Goal: Information Seeking & Learning: Learn about a topic

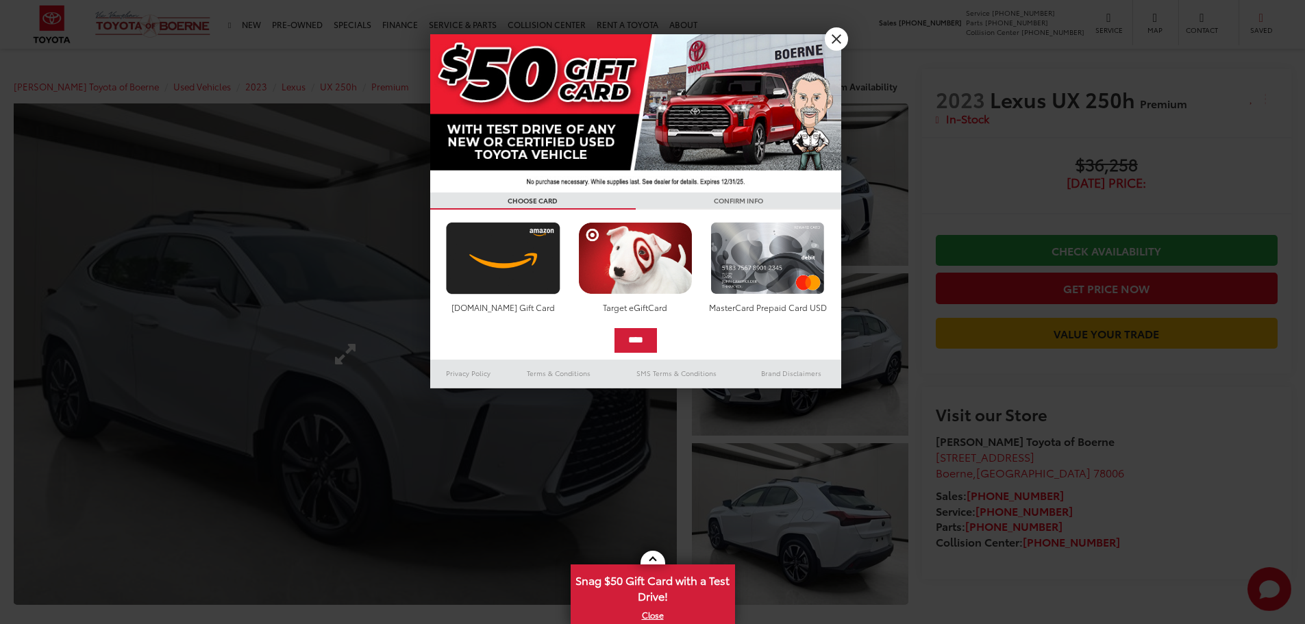
scroll to position [206, 0]
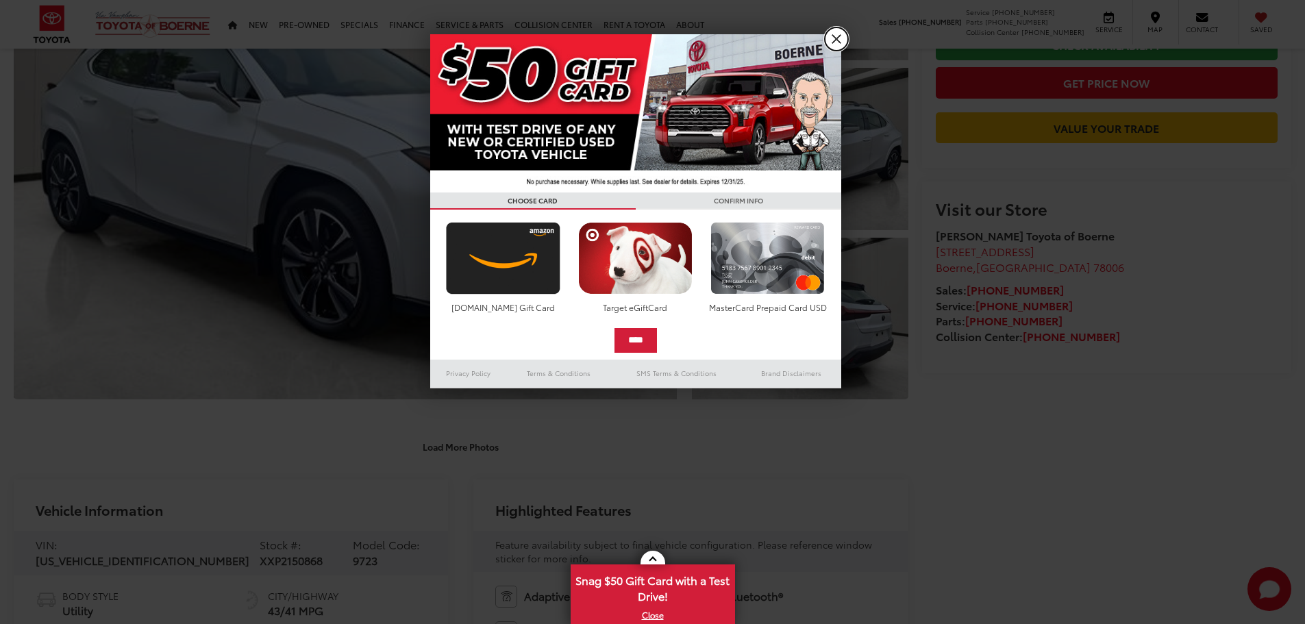
click at [837, 39] on link "X" at bounding box center [836, 38] width 23 height 23
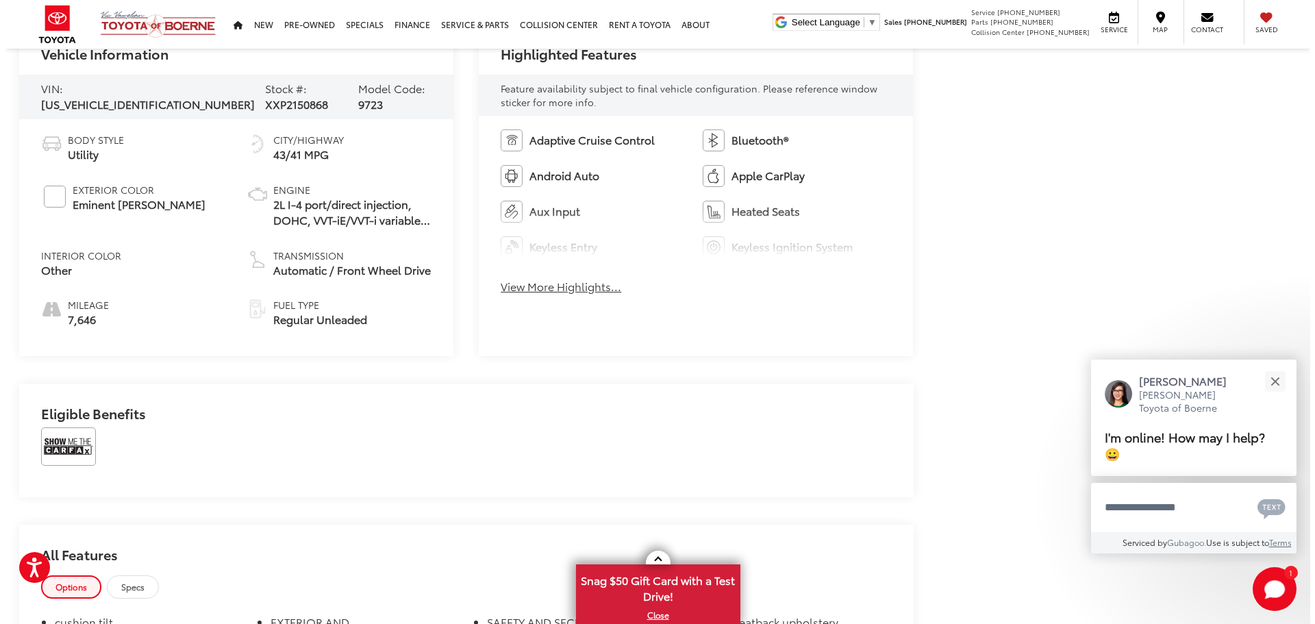
scroll to position [0, 0]
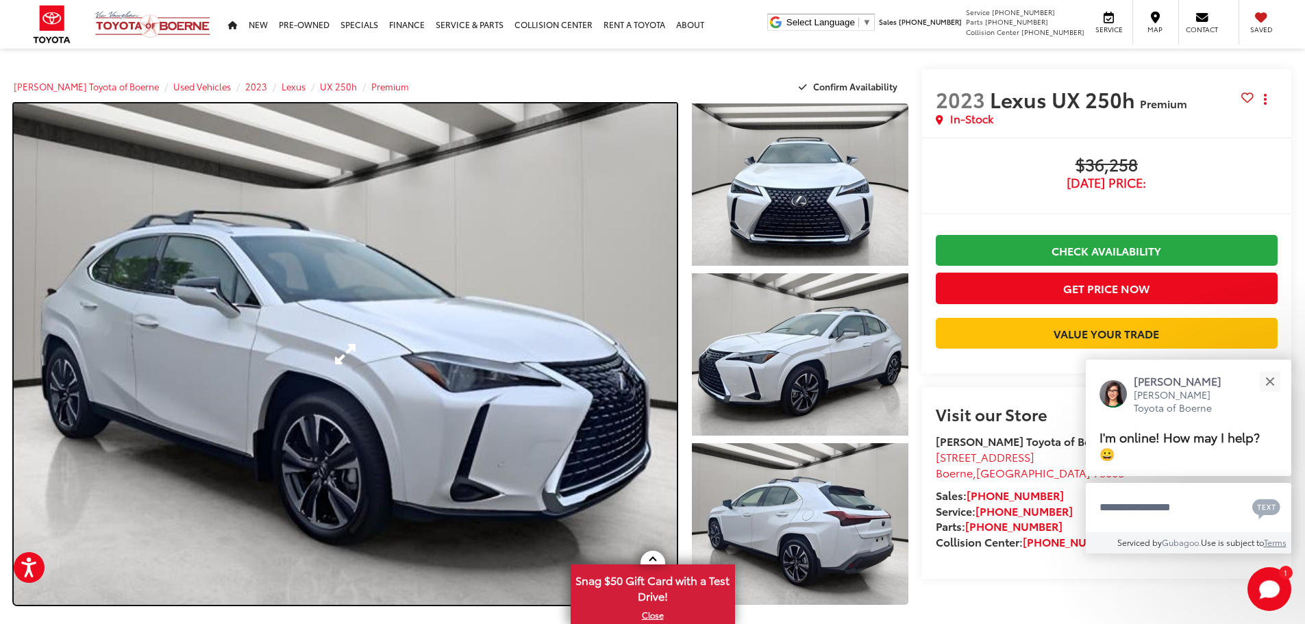
click at [606, 443] on link "Expand Photo 0" at bounding box center [345, 354] width 663 height 502
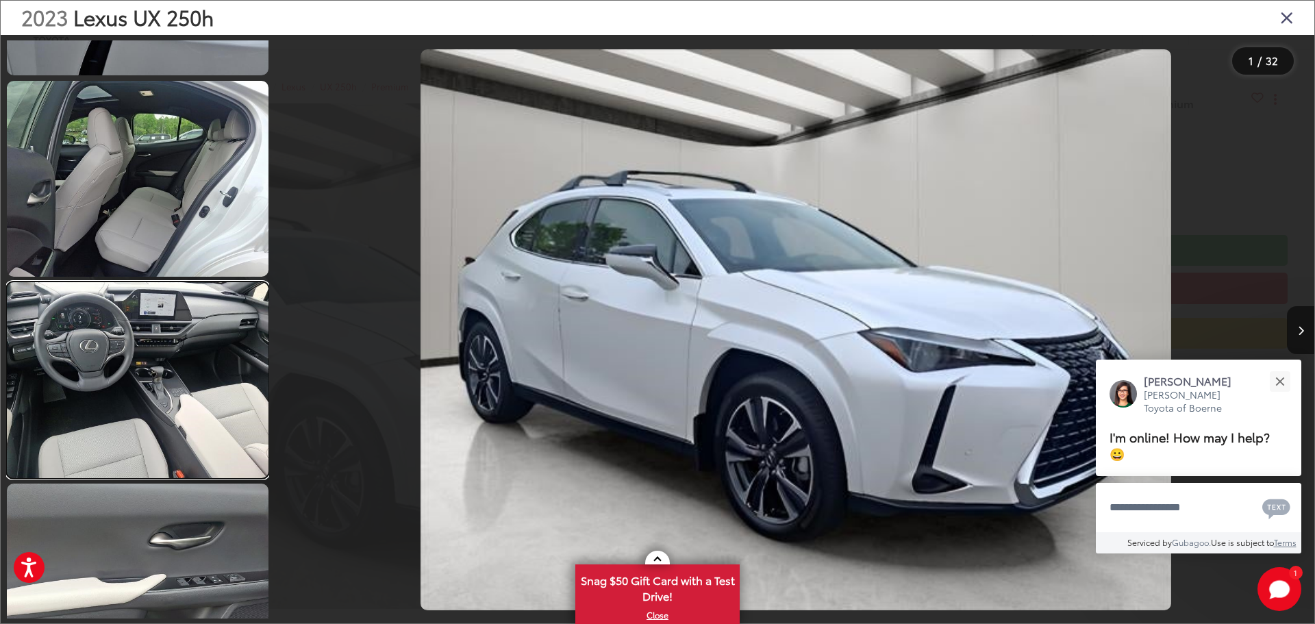
click at [147, 324] on link at bounding box center [138, 380] width 262 height 196
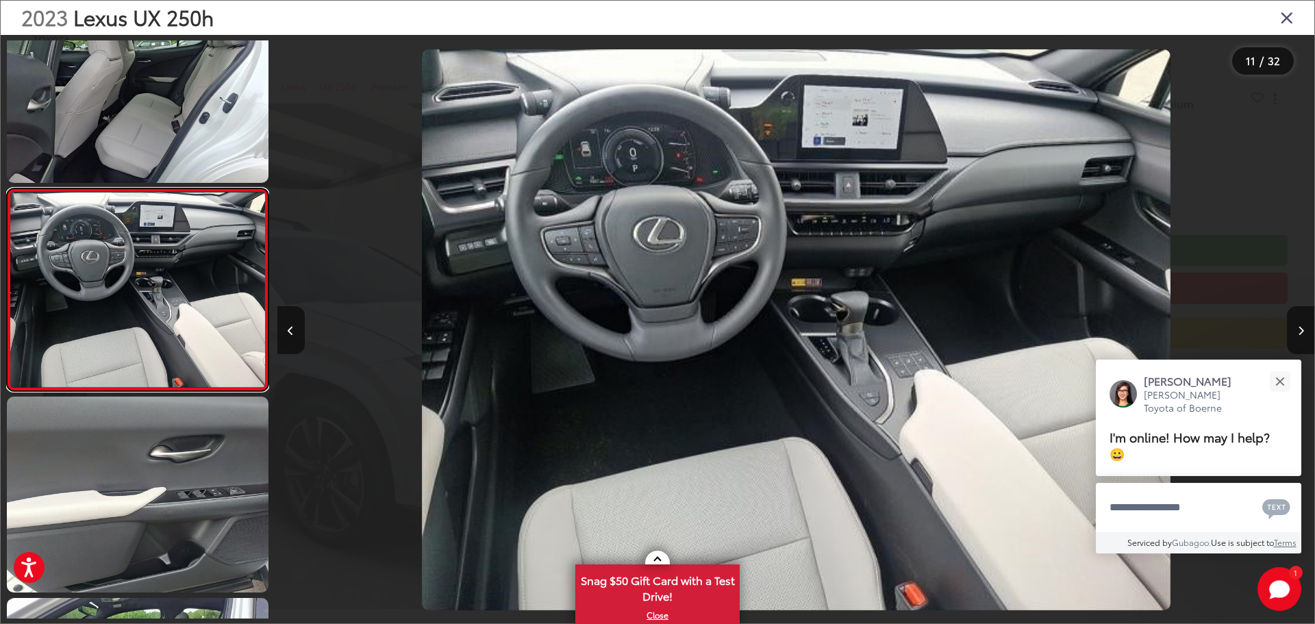
scroll to position [0, 10375]
click at [1280, 3] on div "2023 Lexus UX 250h" at bounding box center [658, 18] width 1314 height 34
click at [1291, 330] on button "Next image" at bounding box center [1300, 330] width 27 height 48
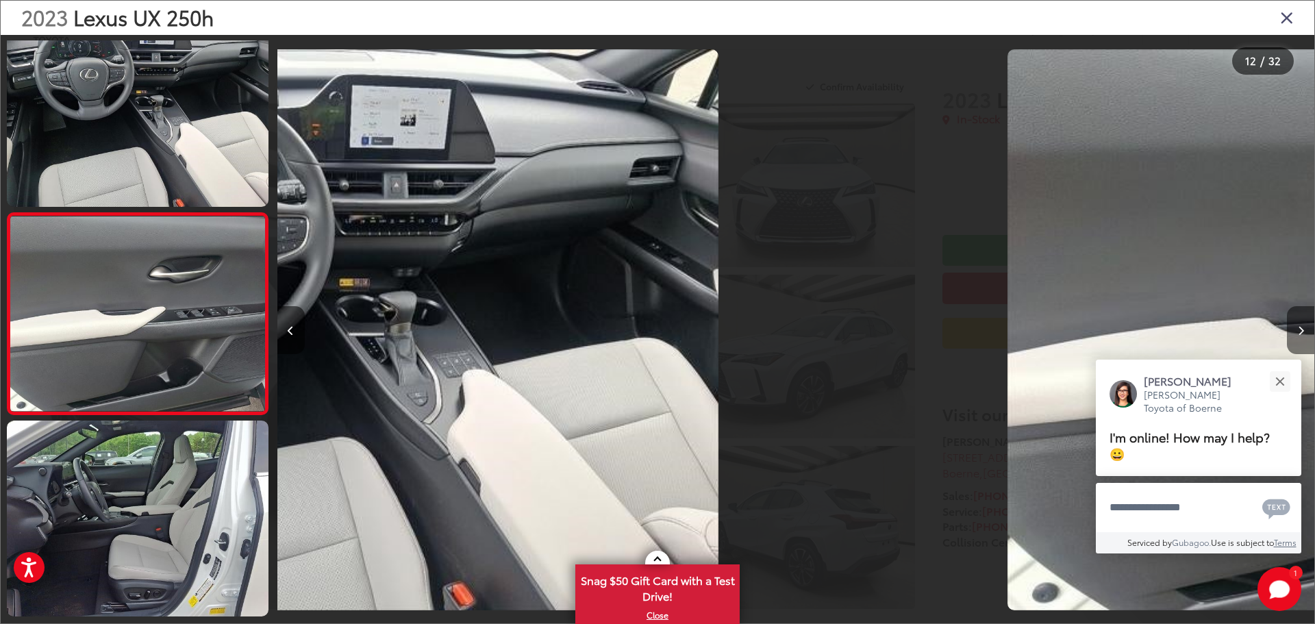
scroll to position [2070, 0]
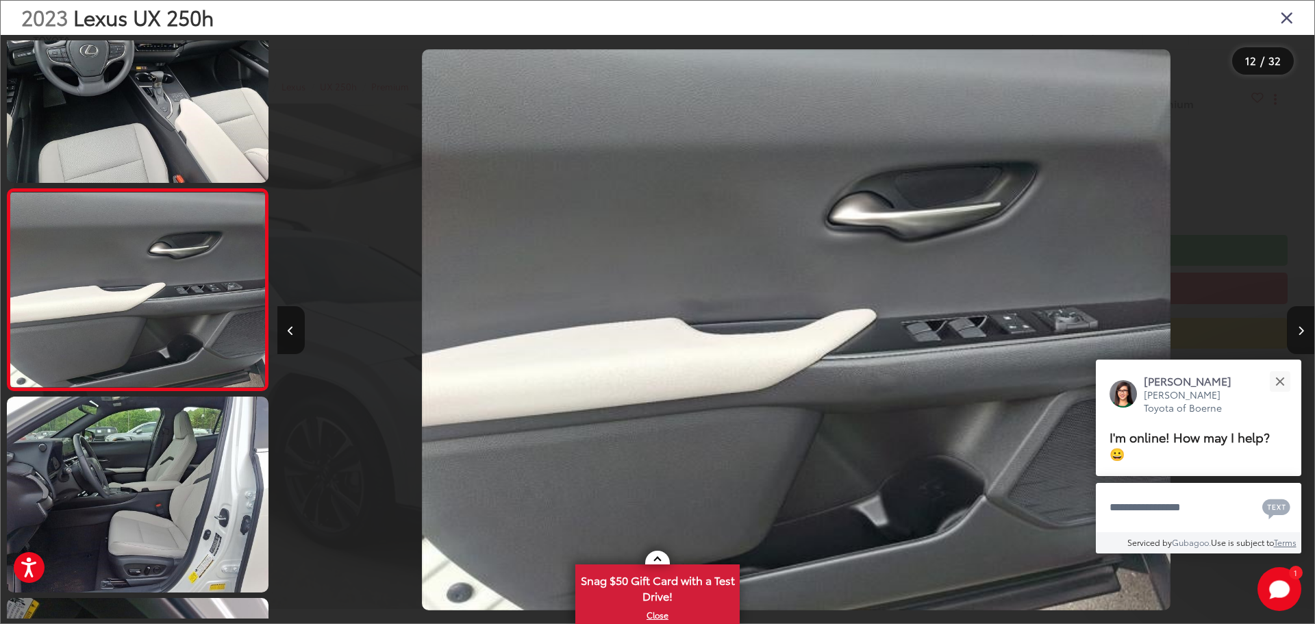
click at [1291, 330] on button "Next image" at bounding box center [1300, 330] width 27 height 48
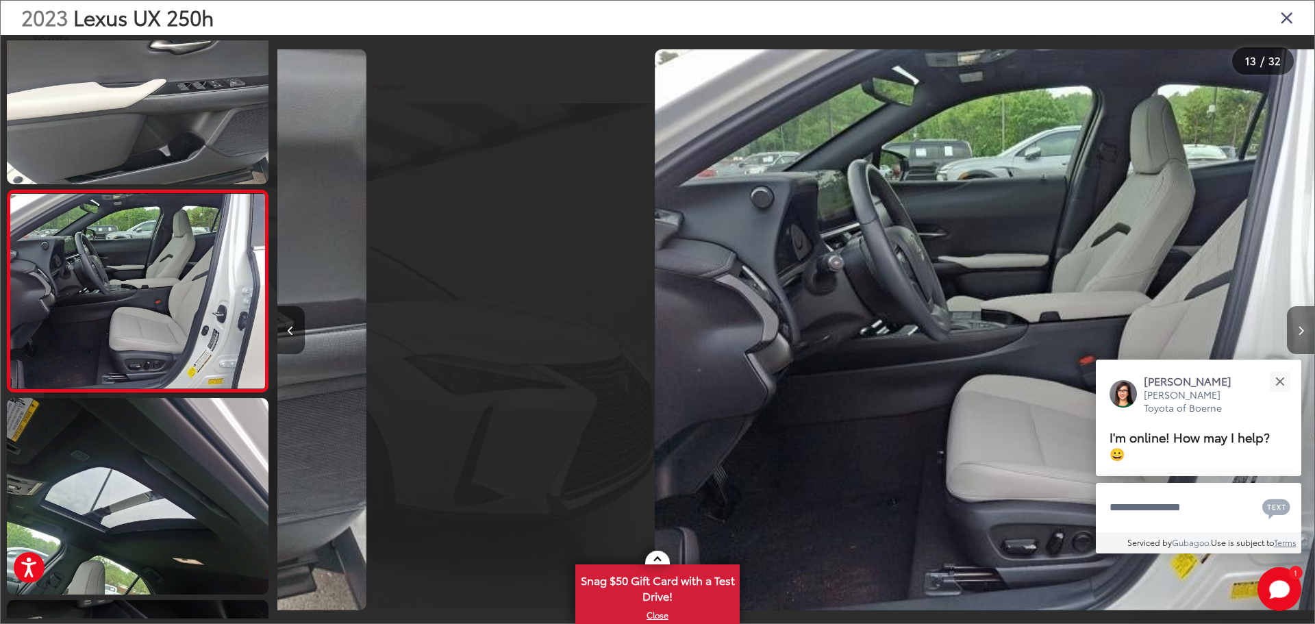
scroll to position [2271, 0]
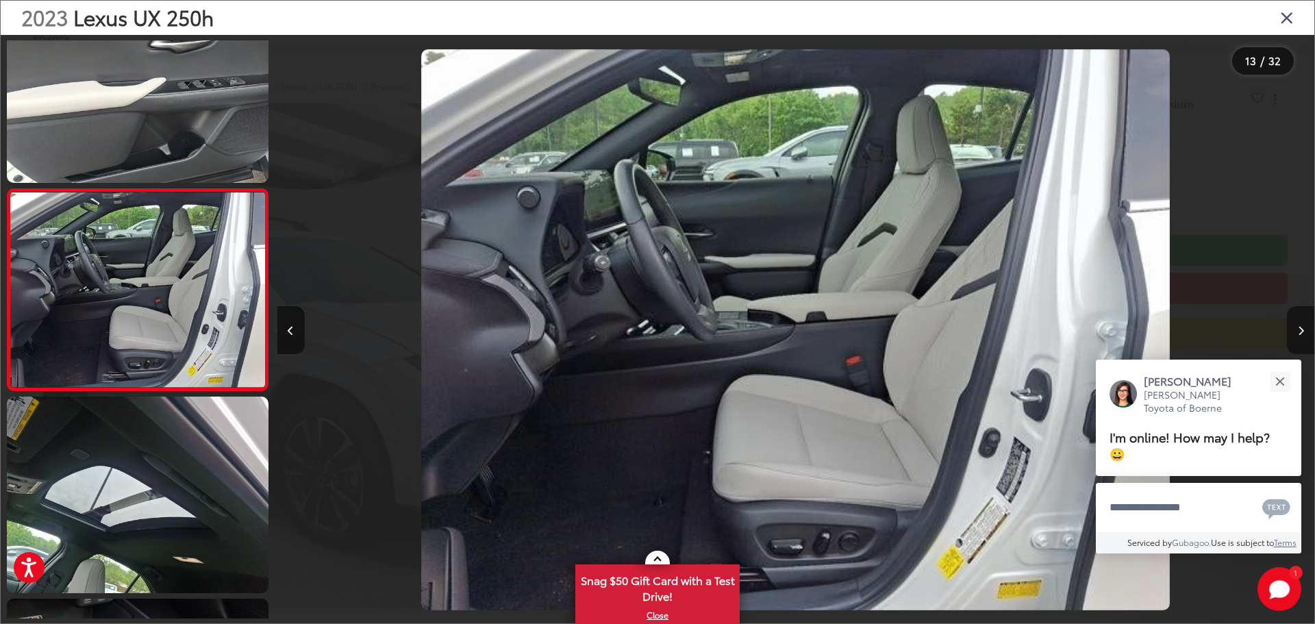
click at [1291, 330] on button "Next image" at bounding box center [1300, 330] width 27 height 48
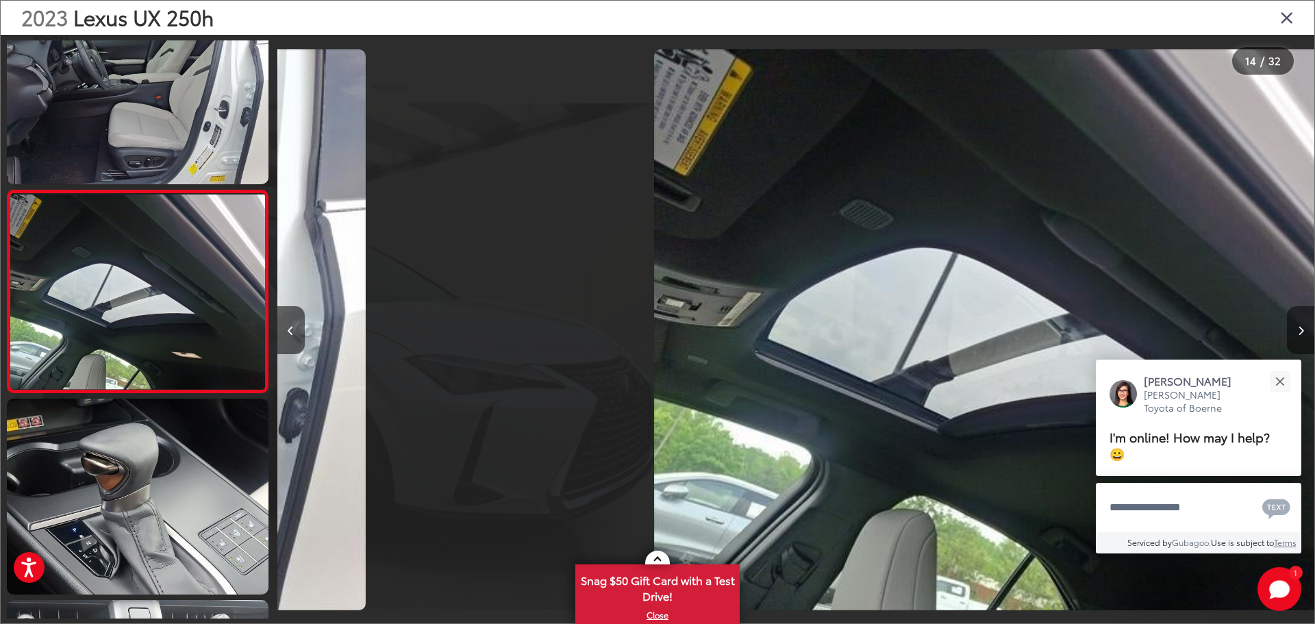
scroll to position [2473, 0]
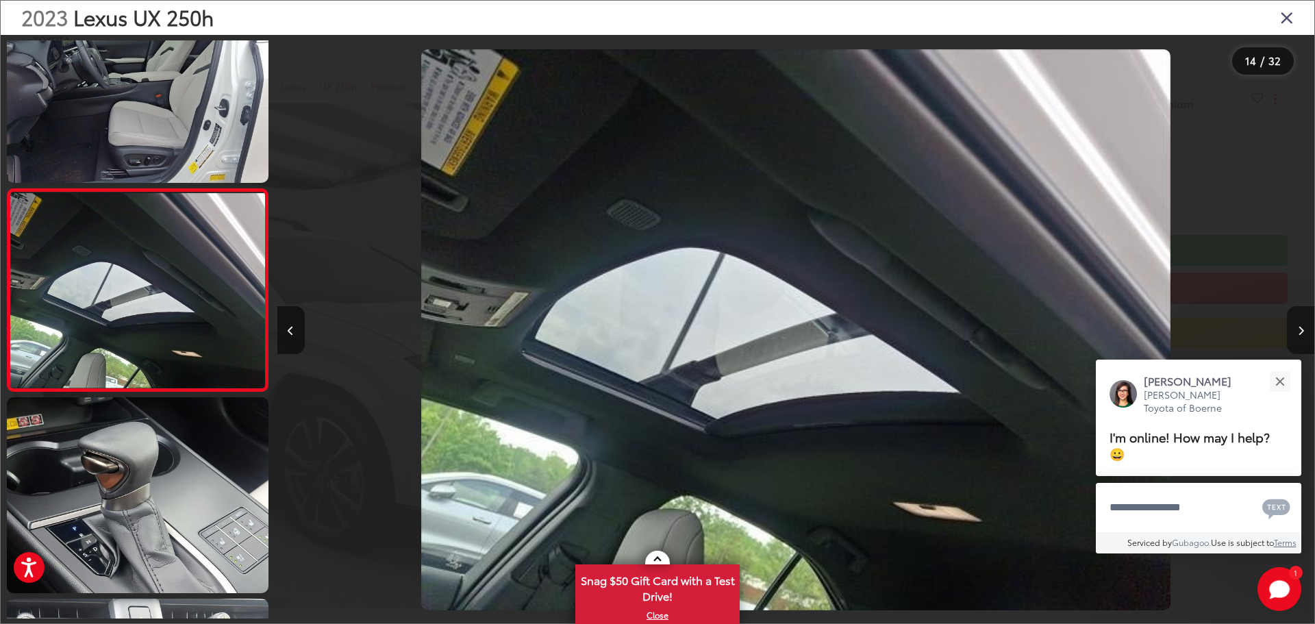
click at [1291, 330] on button "Next image" at bounding box center [1300, 330] width 27 height 48
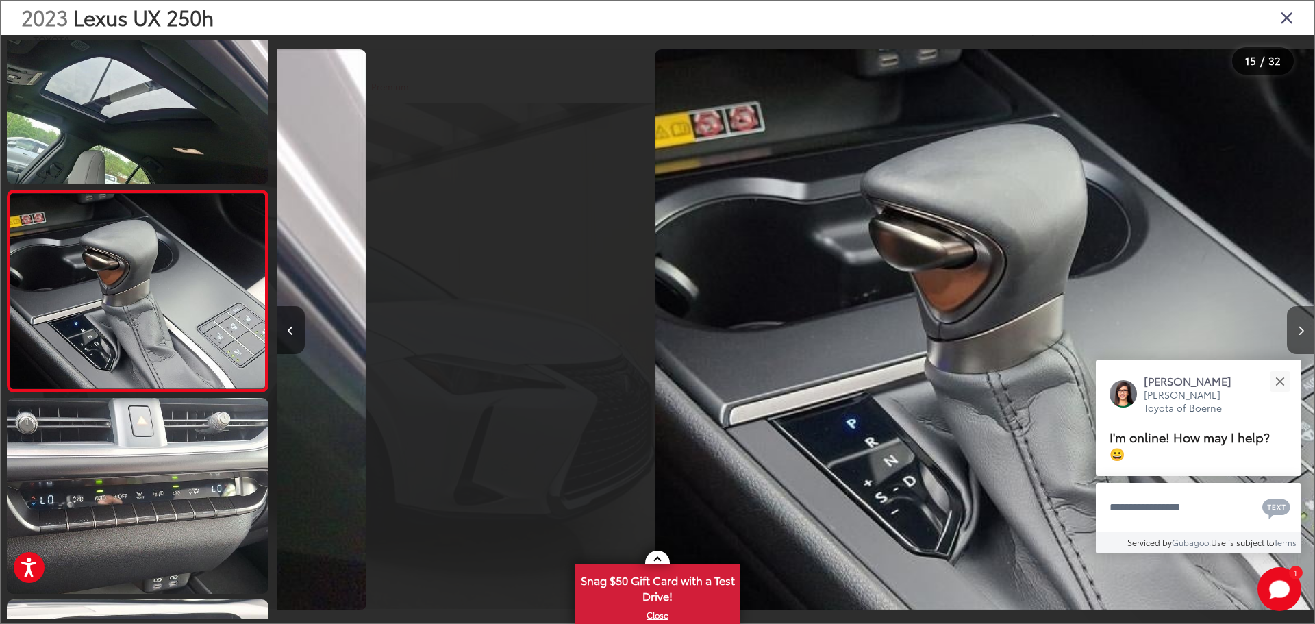
scroll to position [2675, 0]
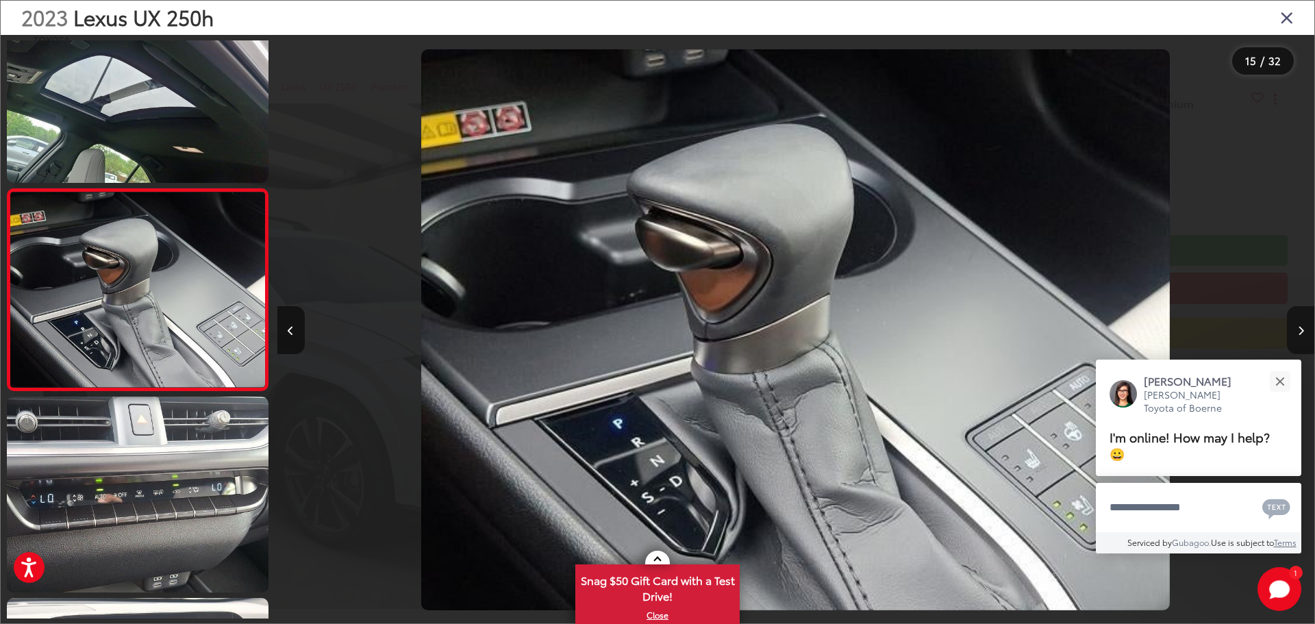
click at [1291, 330] on button "Next image" at bounding box center [1300, 330] width 27 height 48
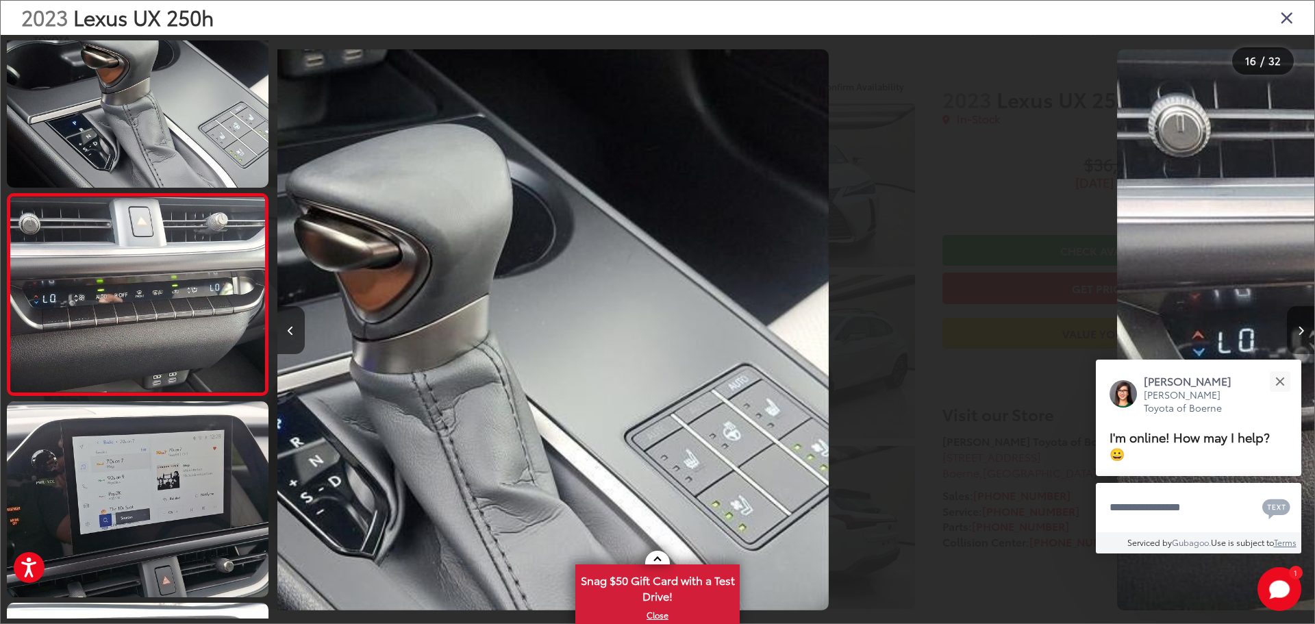
scroll to position [0, 0]
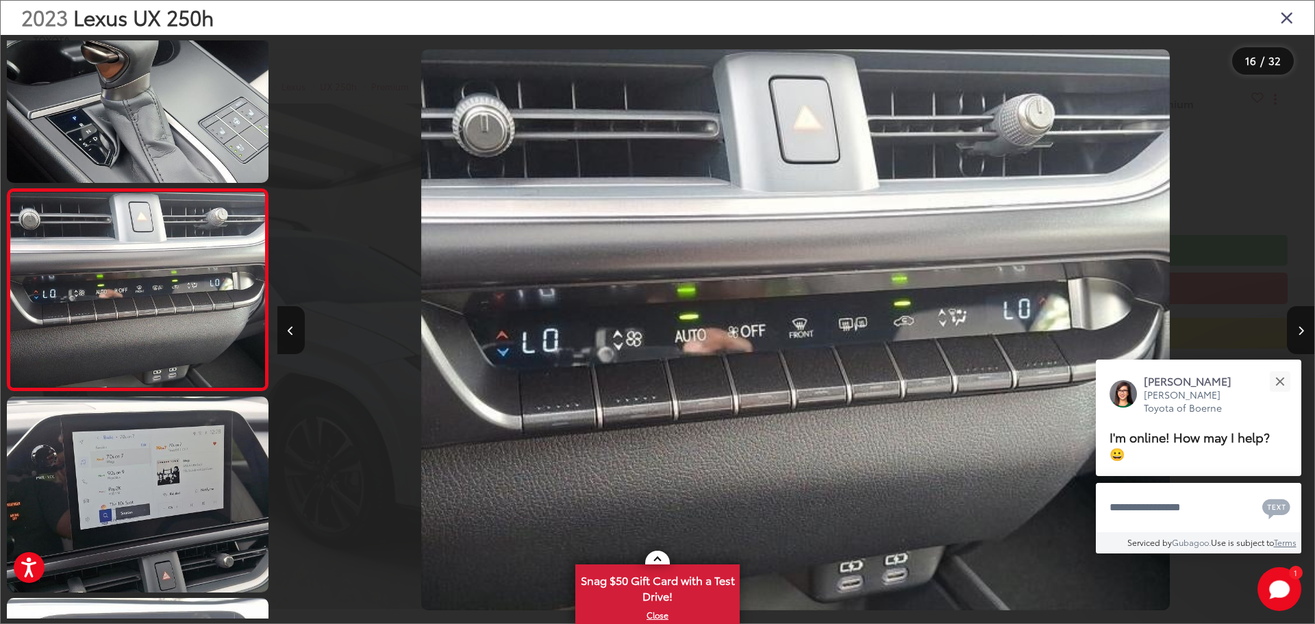
click at [1291, 26] on icon "Close gallery" at bounding box center [1287, 17] width 14 height 18
